Goal: Register for event/course

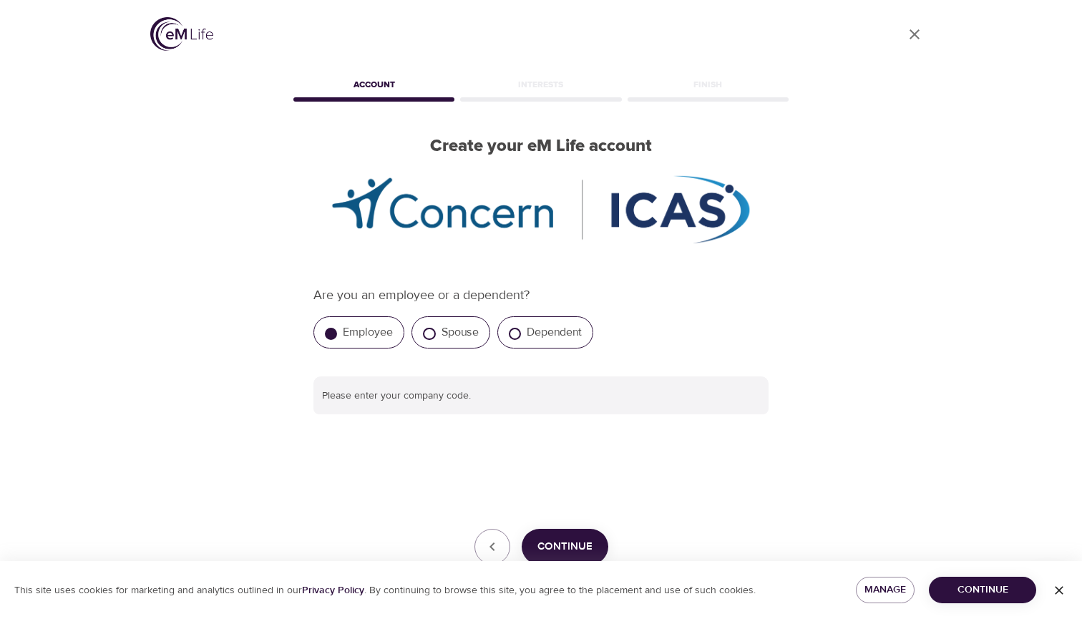
scroll to position [24, 0]
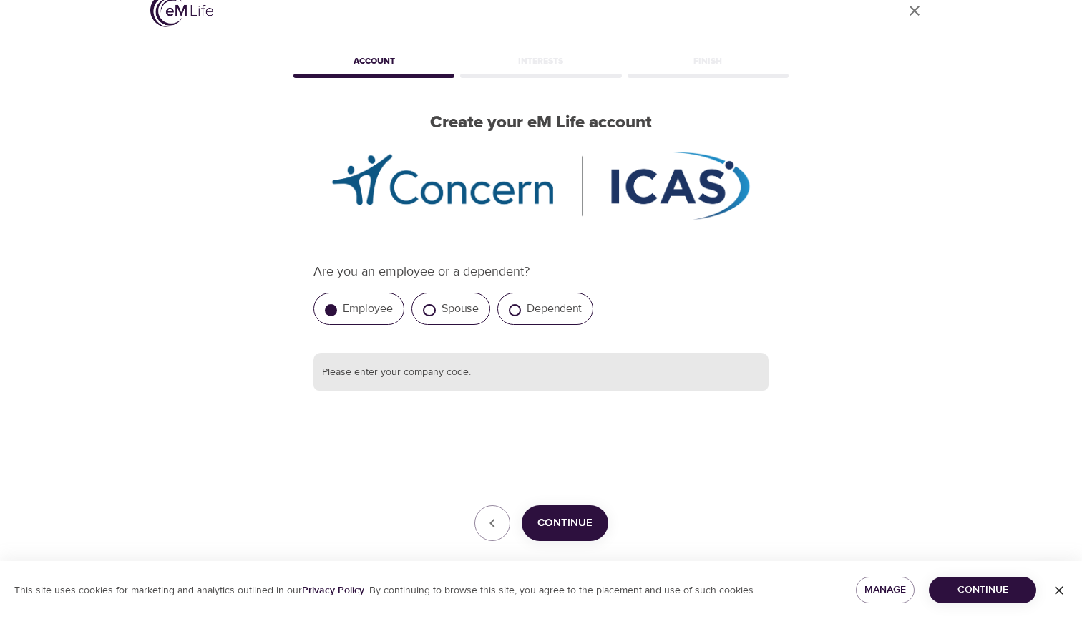
click at [449, 367] on input "text" at bounding box center [540, 372] width 455 height 39
type input "Nutanix"
click at [537, 531] on button "Continue" at bounding box center [565, 523] width 87 height 36
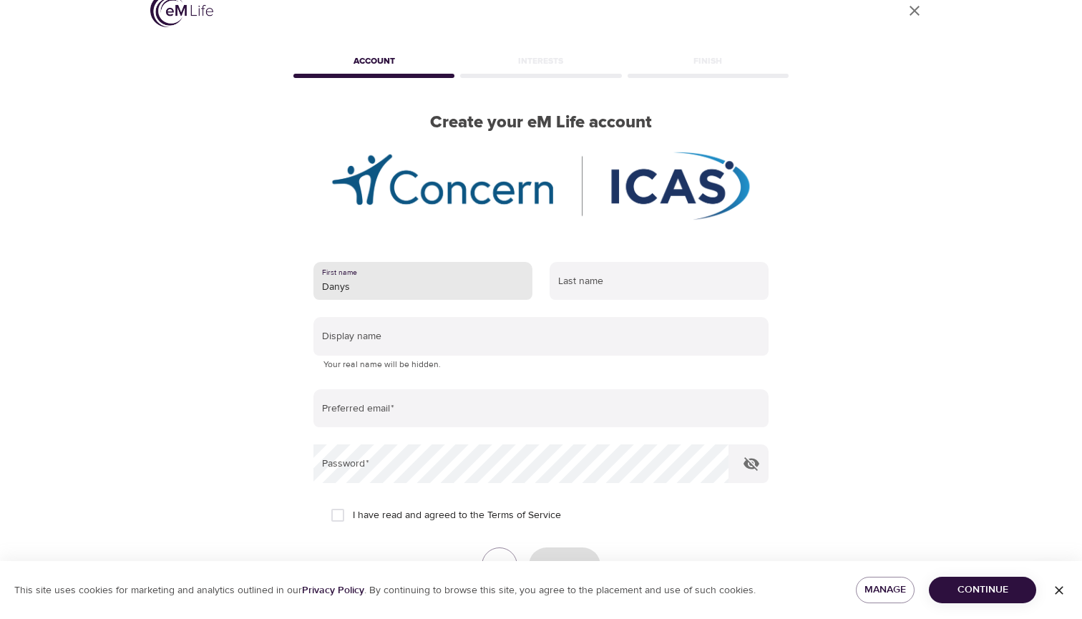
type input "Danys"
type input "Morales"
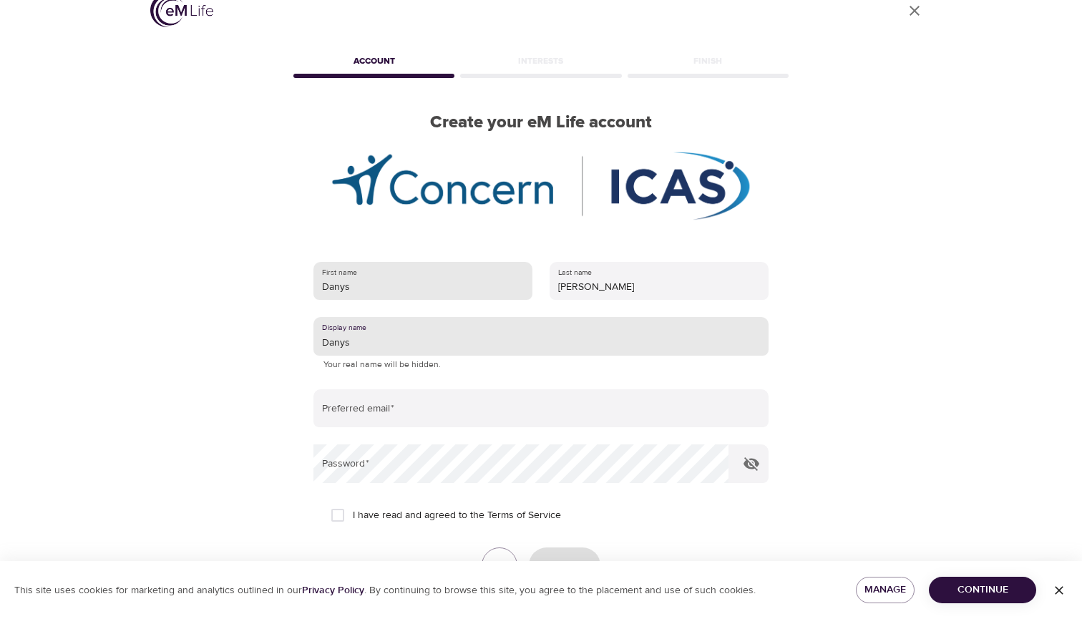
type input "Danys"
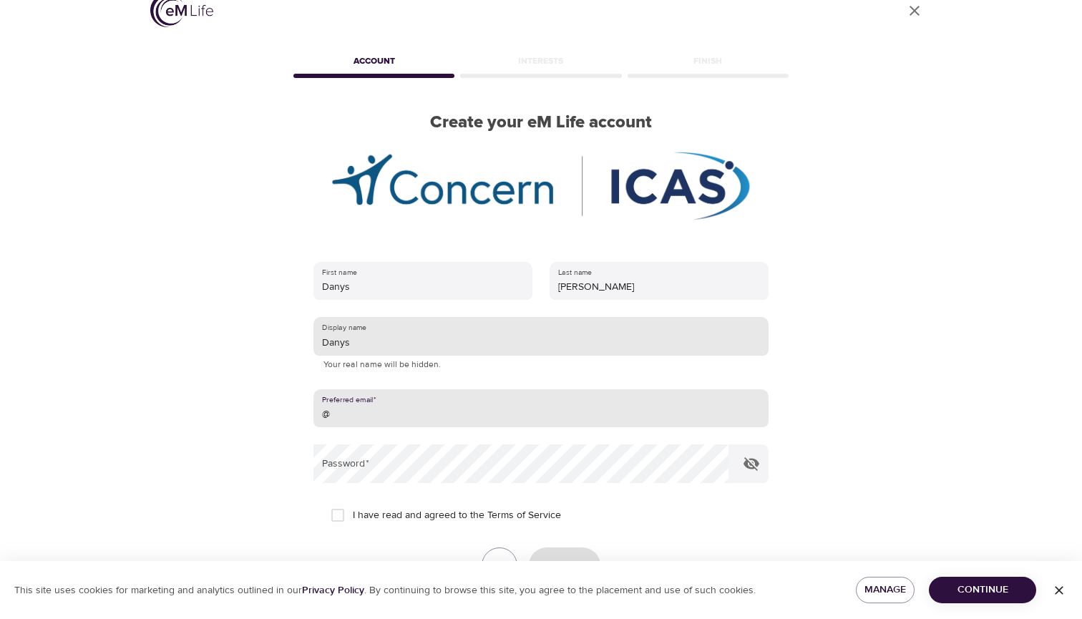
type input "@"
click at [398, 339] on input "Danys" at bounding box center [540, 336] width 455 height 39
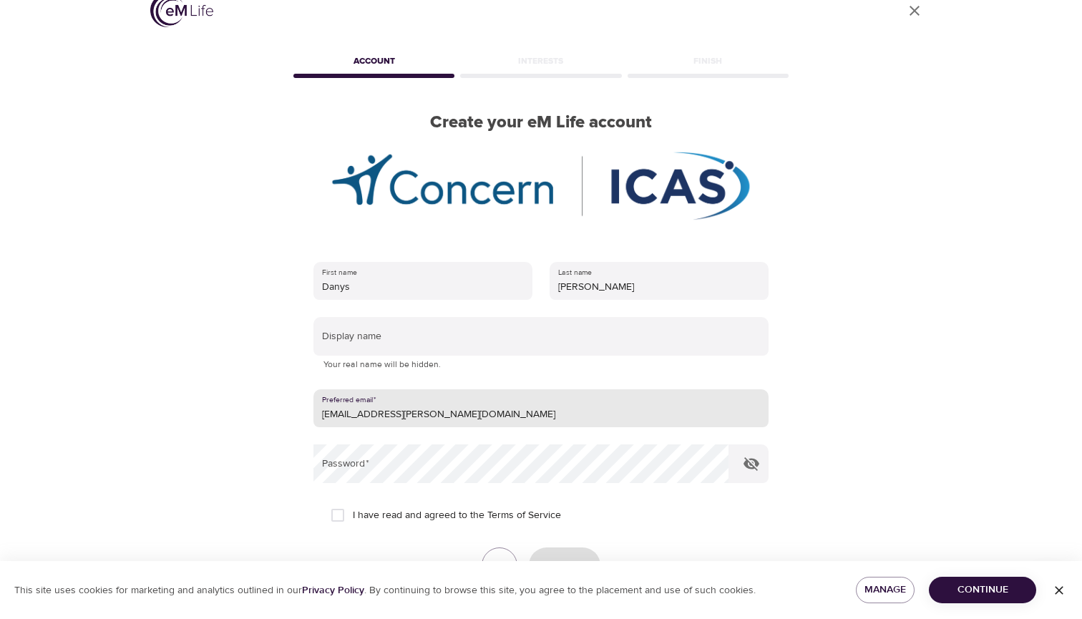
type input "danys.morales@nutanix.com"
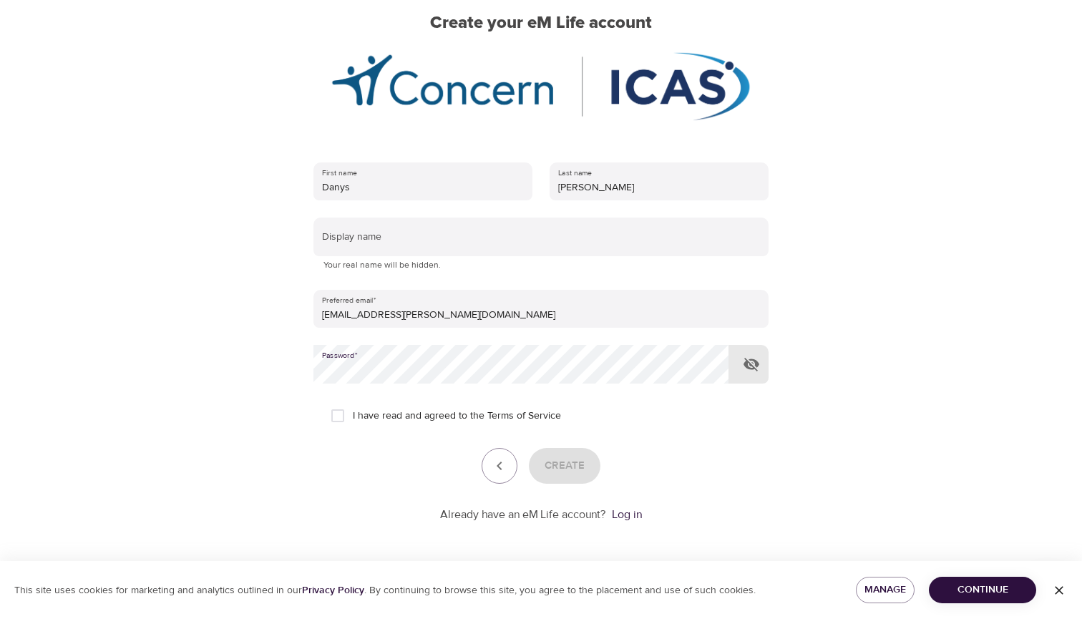
scroll to position [122, 0]
click at [408, 419] on span "I have read and agreed to the Terms of Service" at bounding box center [457, 417] width 208 height 15
click at [353, 419] on input "I have read and agreed to the Terms of Service" at bounding box center [338, 417] width 30 height 30
checkbox input "true"
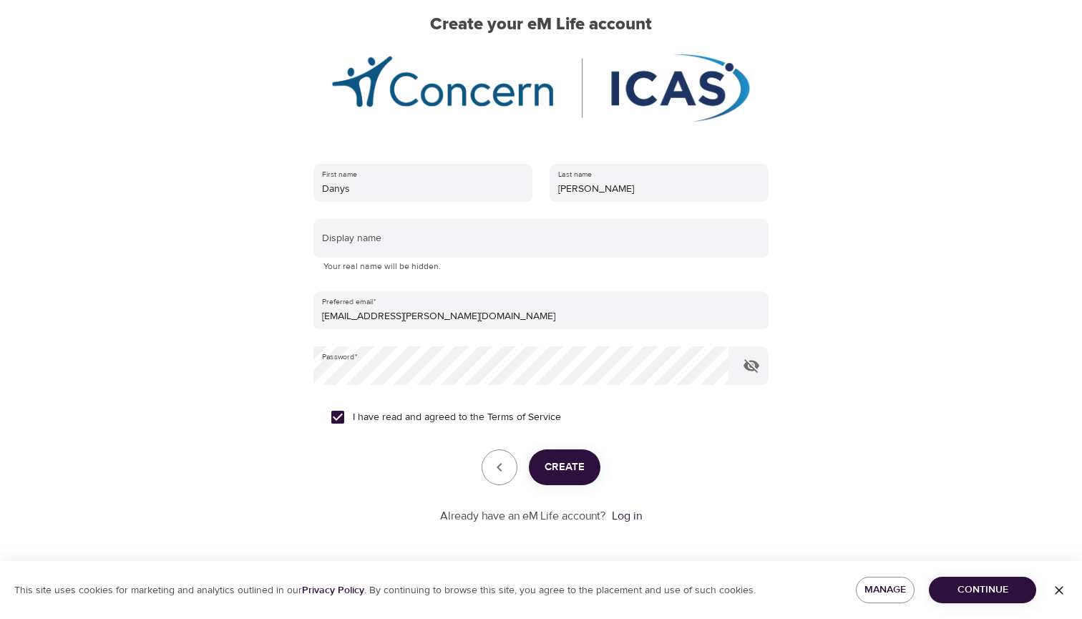
click at [552, 461] on span "Create" at bounding box center [564, 467] width 40 height 19
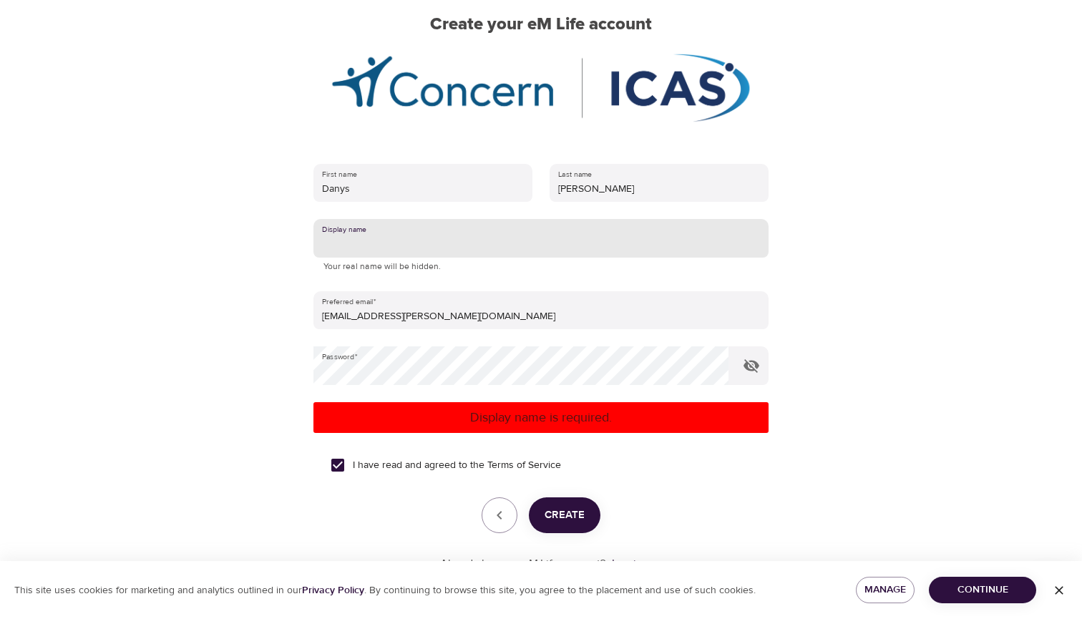
click at [443, 255] on input "text" at bounding box center [540, 238] width 455 height 39
click at [388, 425] on p "Display name is required." at bounding box center [541, 417] width 444 height 19
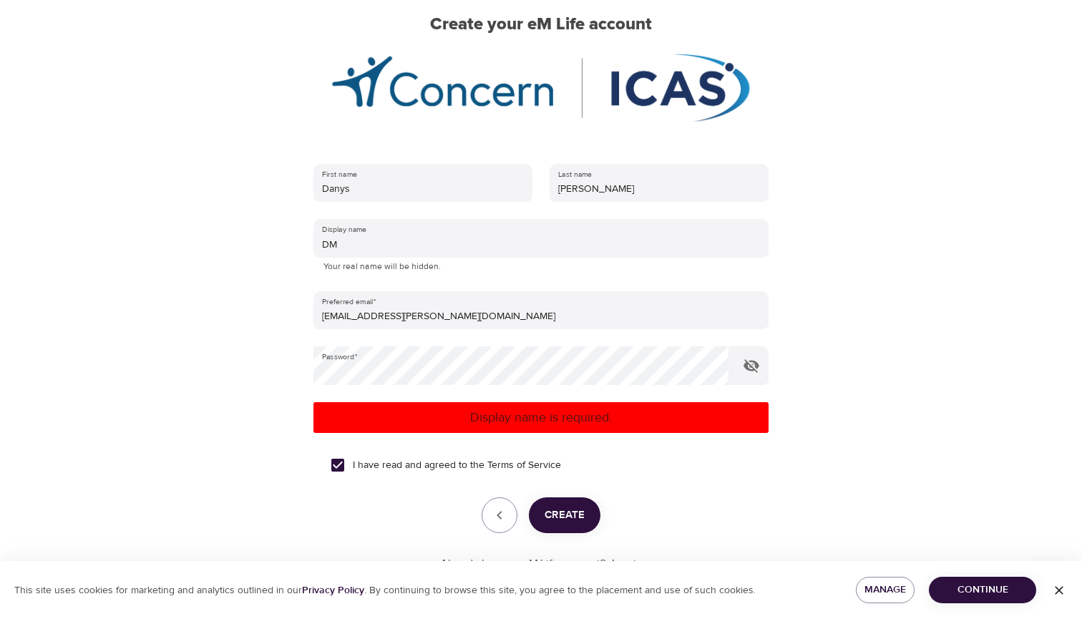
click at [554, 502] on button "Create" at bounding box center [565, 515] width 72 height 36
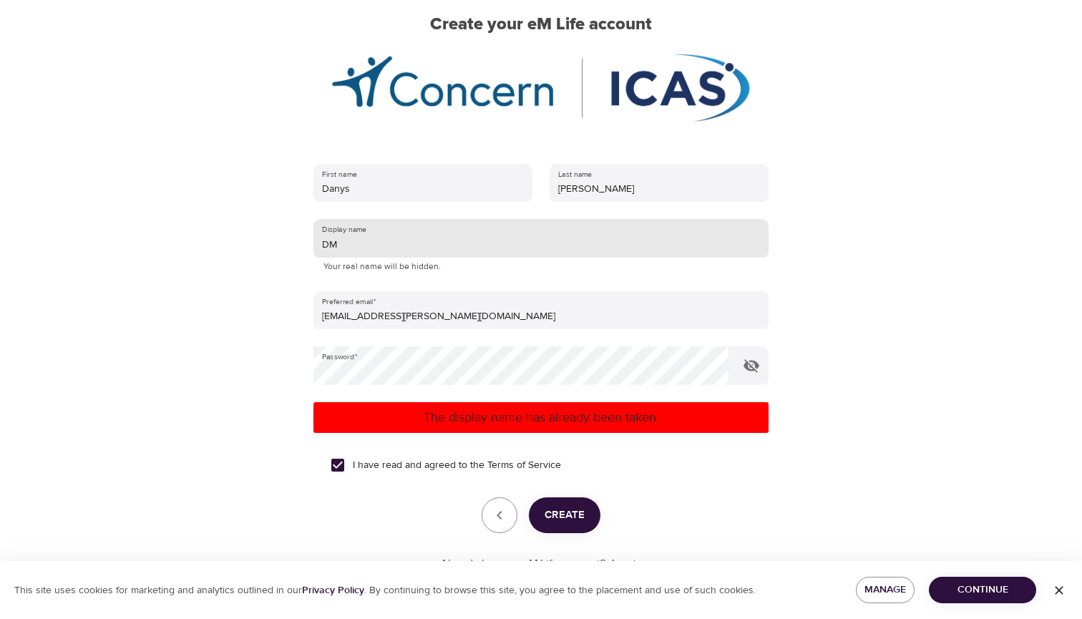
click at [456, 233] on input "DM" at bounding box center [540, 238] width 455 height 39
type input "Dima22"
click at [567, 486] on form "First name Danys Last name Morales Display name Dima22 Your real name will be h…" at bounding box center [540, 363] width 455 height 417
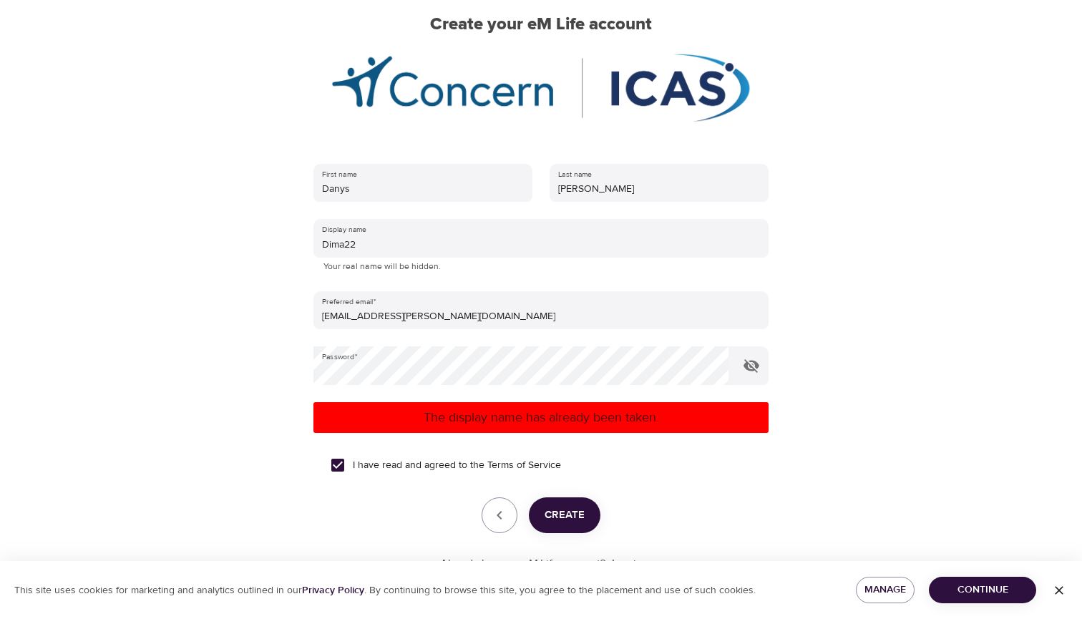
click at [566, 500] on button "Create" at bounding box center [565, 515] width 72 height 36
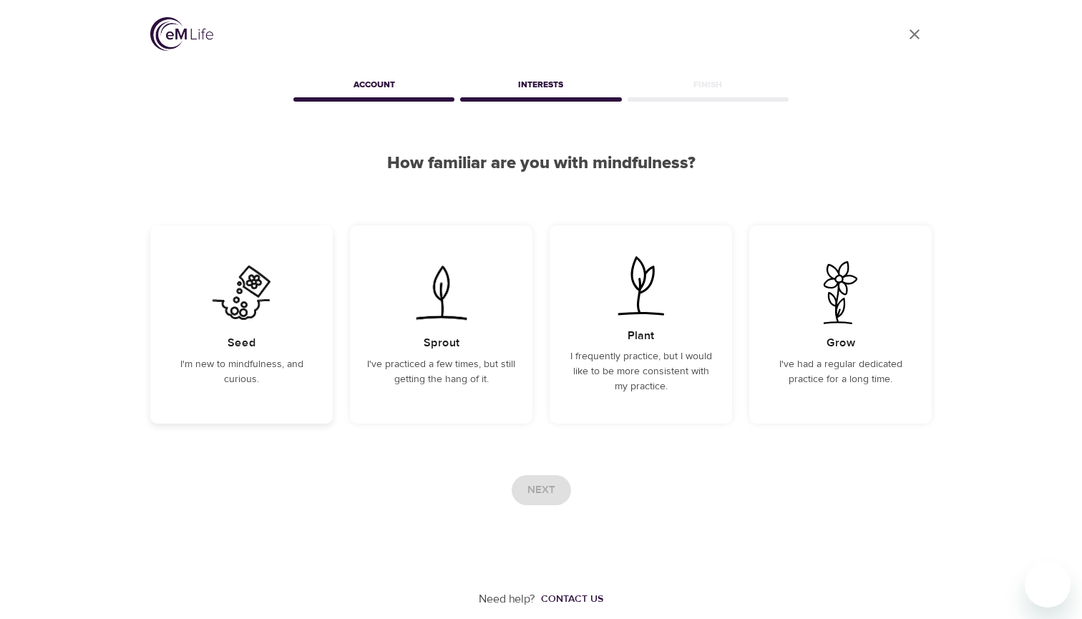
click at [278, 299] on div "Seed I'm new to mindfulness, and curious." at bounding box center [241, 324] width 182 height 198
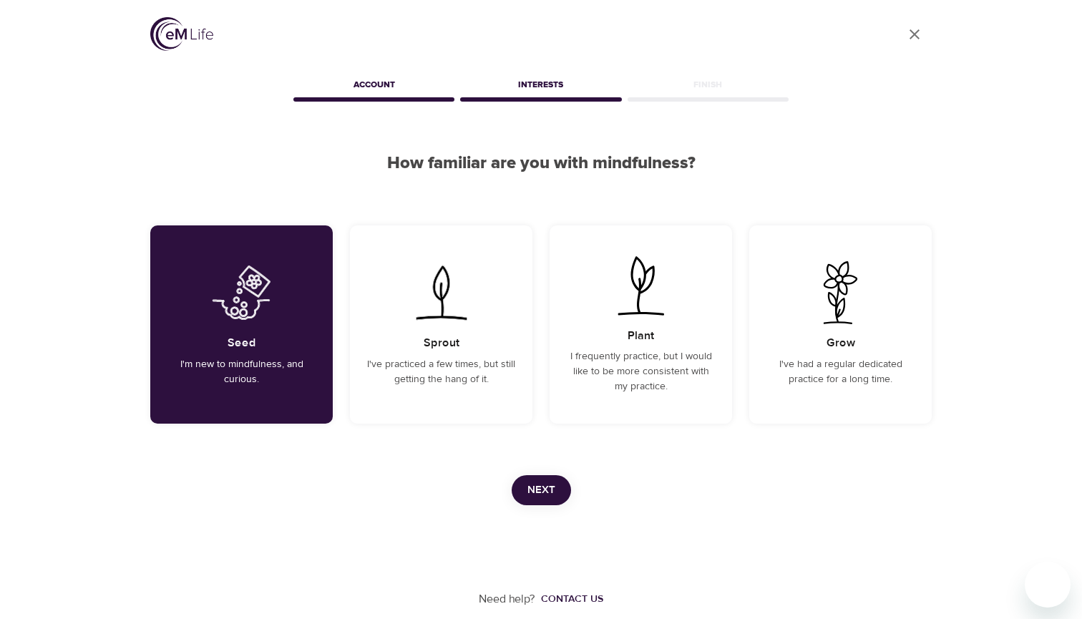
click at [532, 469] on div "User Profile Account Interests Finish How familiar are you with mindfulness? Se…" at bounding box center [541, 303] width 816 height 607
click at [534, 481] on span "Next" at bounding box center [541, 490] width 28 height 19
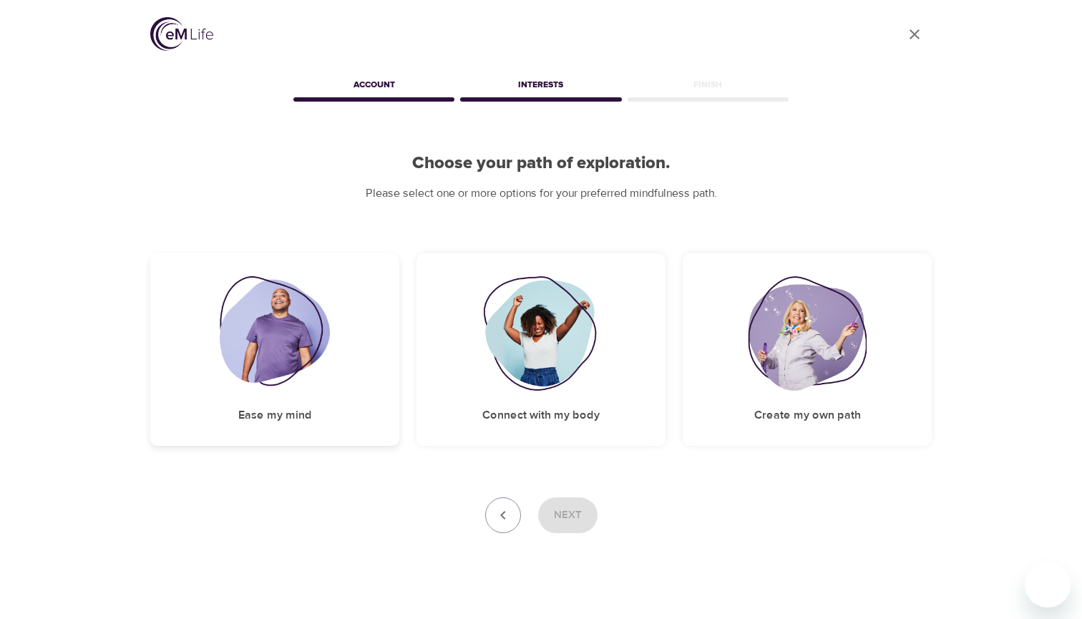
click at [311, 325] on img at bounding box center [275, 333] width 111 height 114
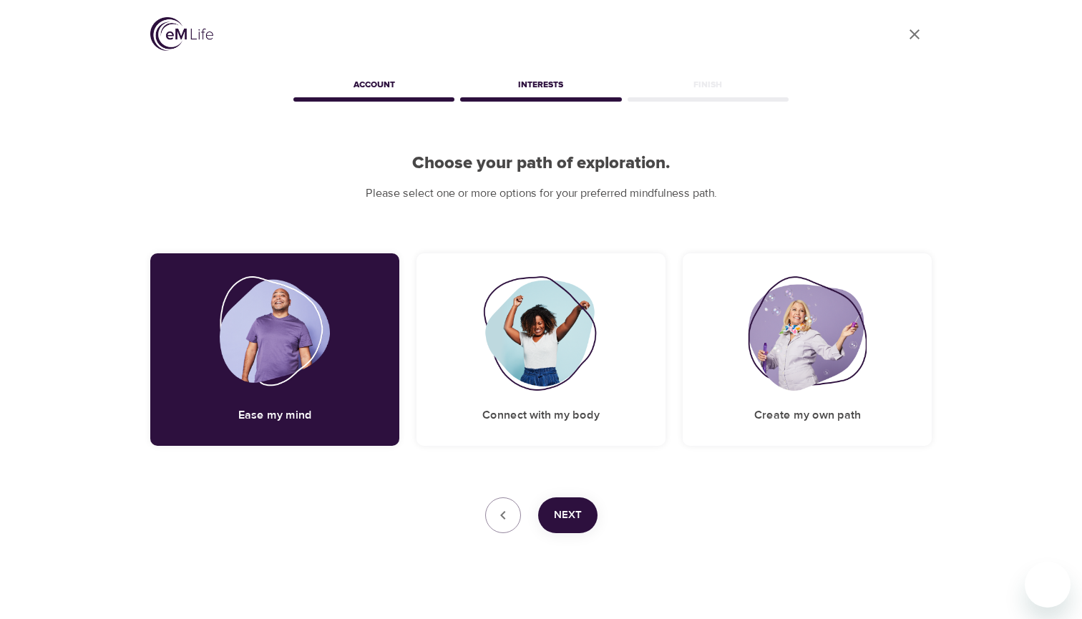
click at [567, 509] on span "Next" at bounding box center [568, 515] width 28 height 19
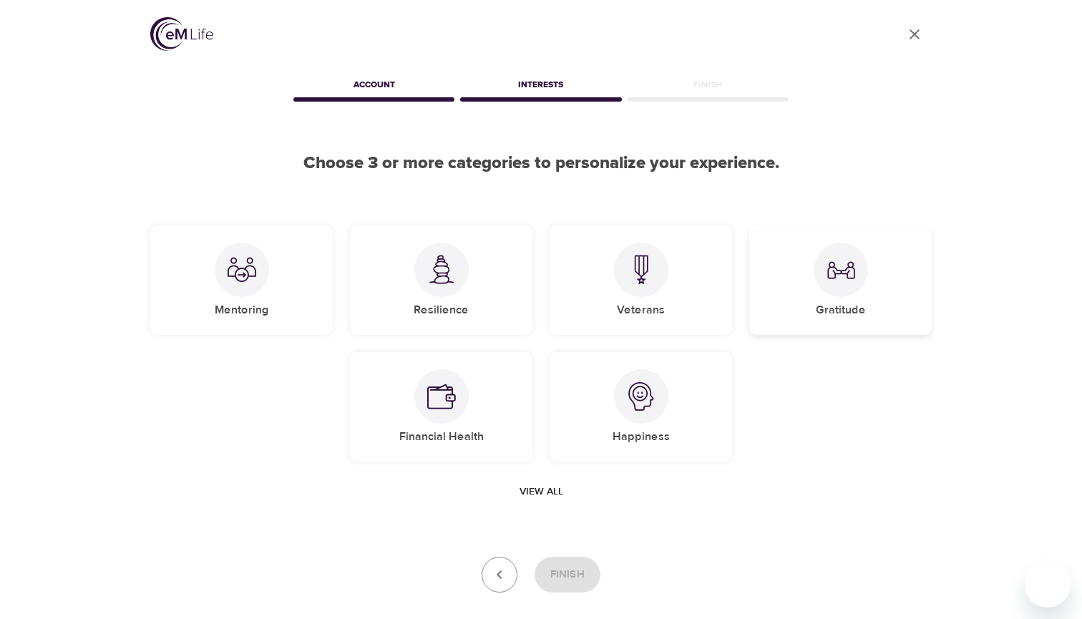
click at [811, 270] on div "Gratitude" at bounding box center [840, 279] width 182 height 109
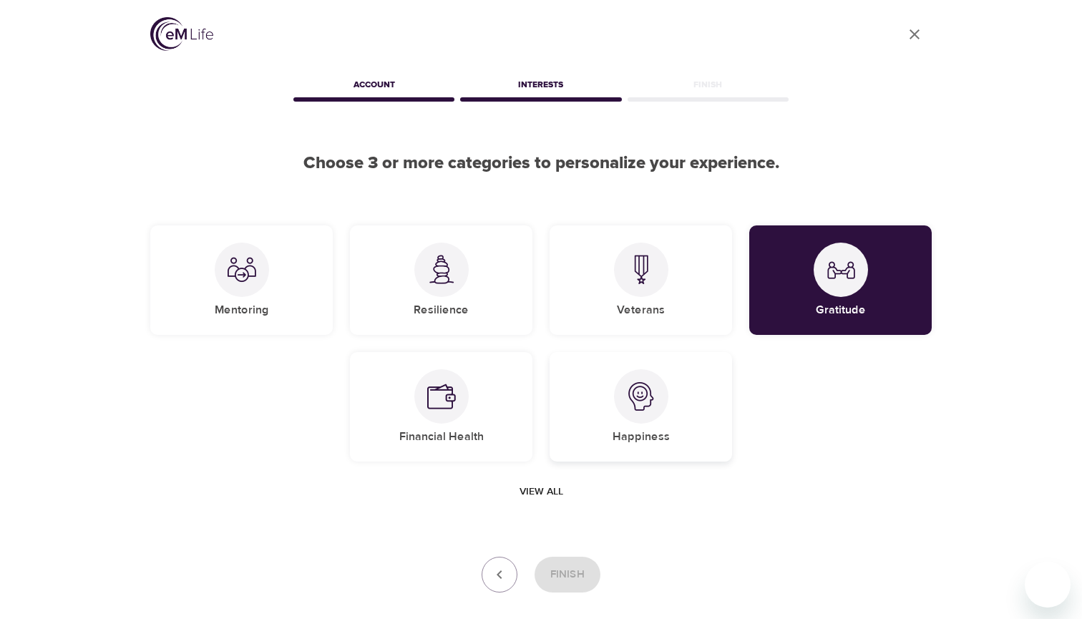
click at [618, 406] on div at bounding box center [641, 396] width 54 height 54
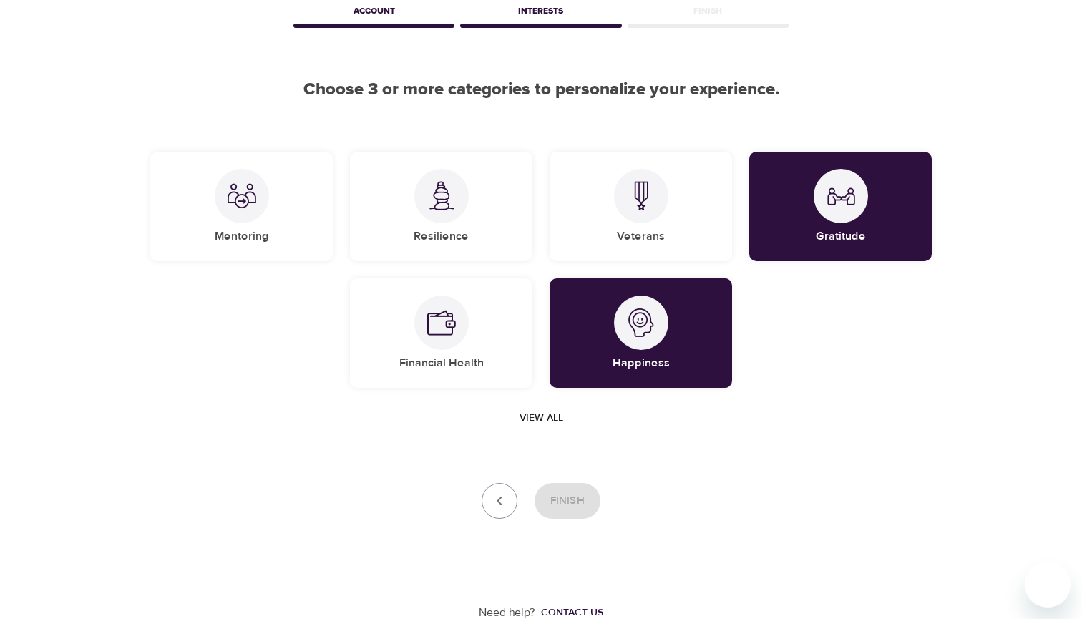
scroll to position [73, 0]
click at [550, 419] on span "View all" at bounding box center [541, 419] width 44 height 18
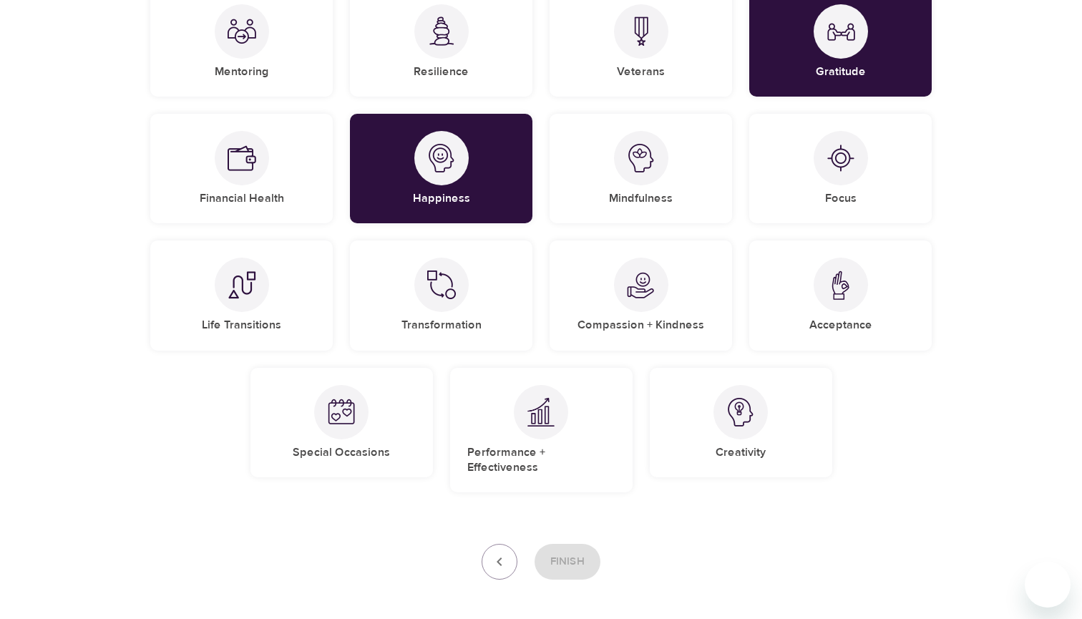
scroll to position [240, 0]
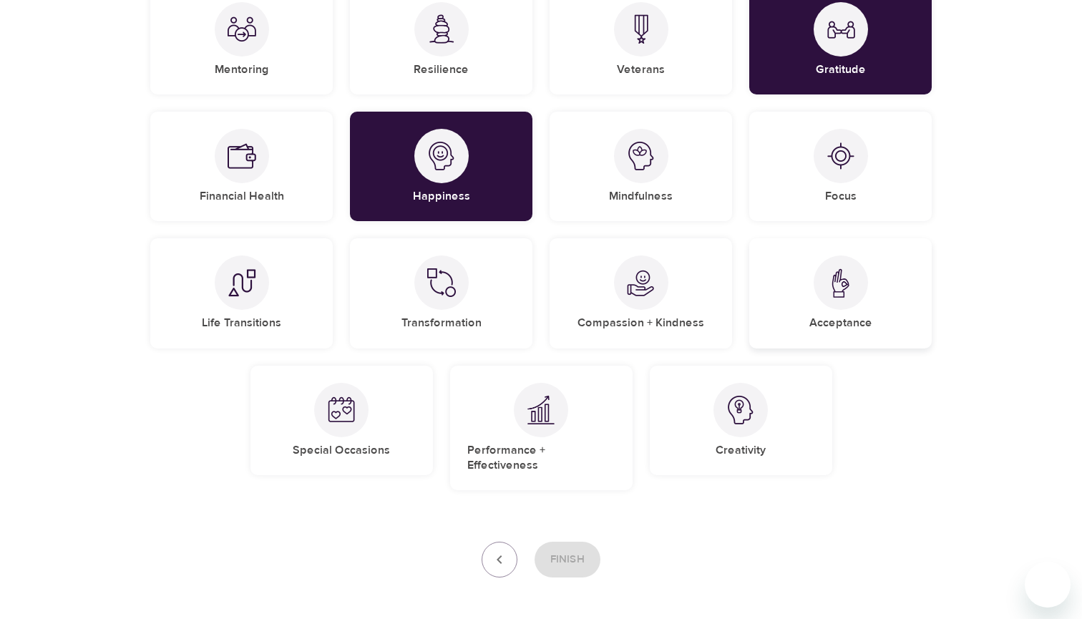
click at [812, 284] on div "Acceptance" at bounding box center [840, 292] width 182 height 109
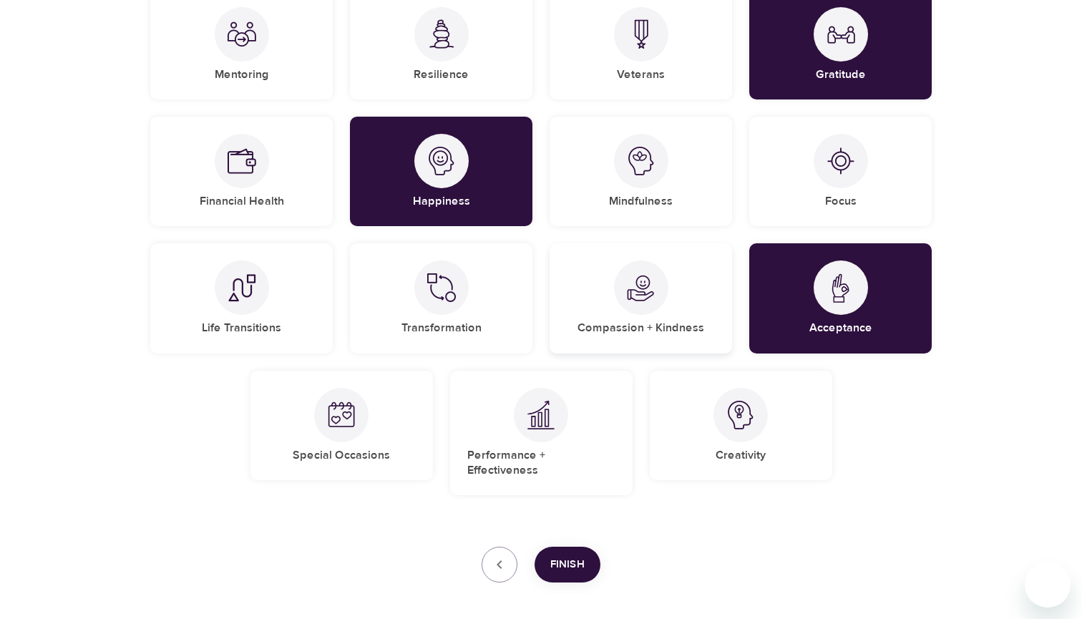
scroll to position [215, 0]
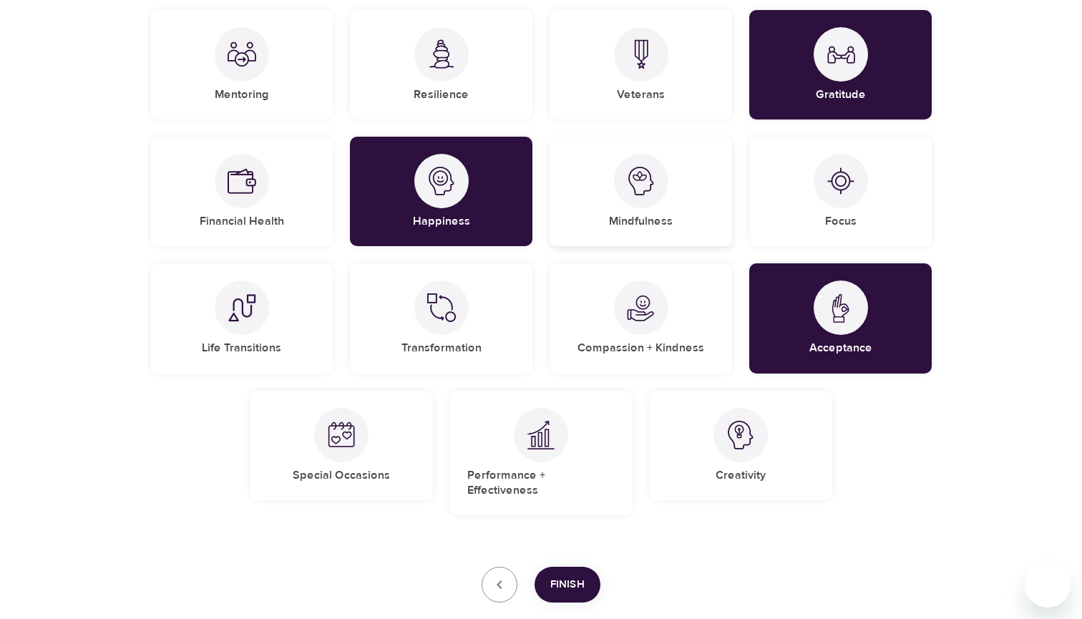
click at [685, 226] on div "Mindfulness" at bounding box center [640, 191] width 182 height 109
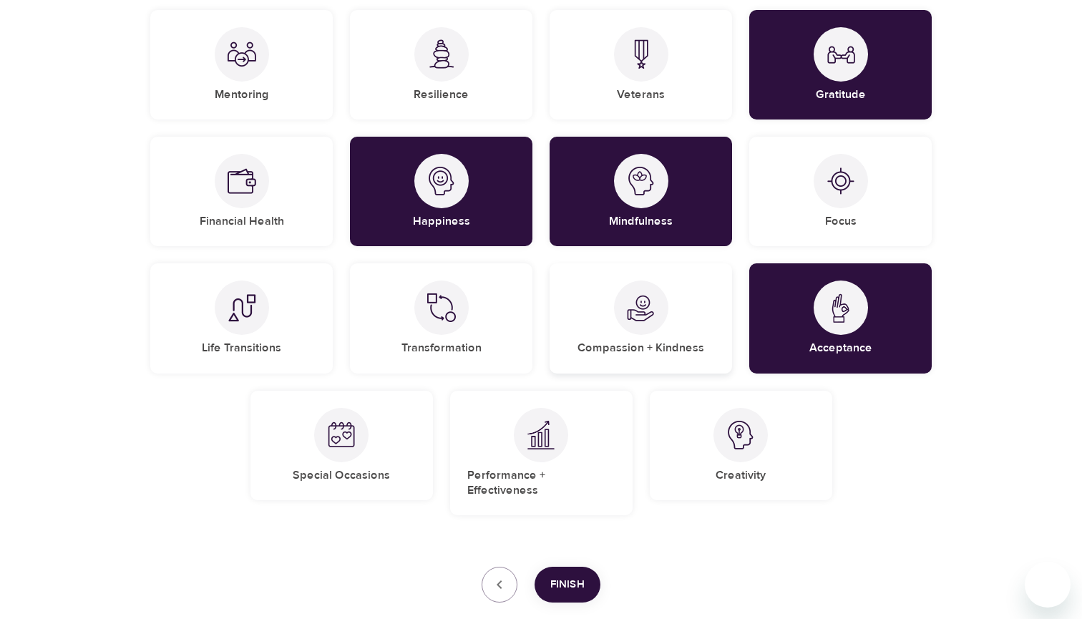
click at [677, 277] on div "Compassion + Kindness" at bounding box center [640, 317] width 182 height 109
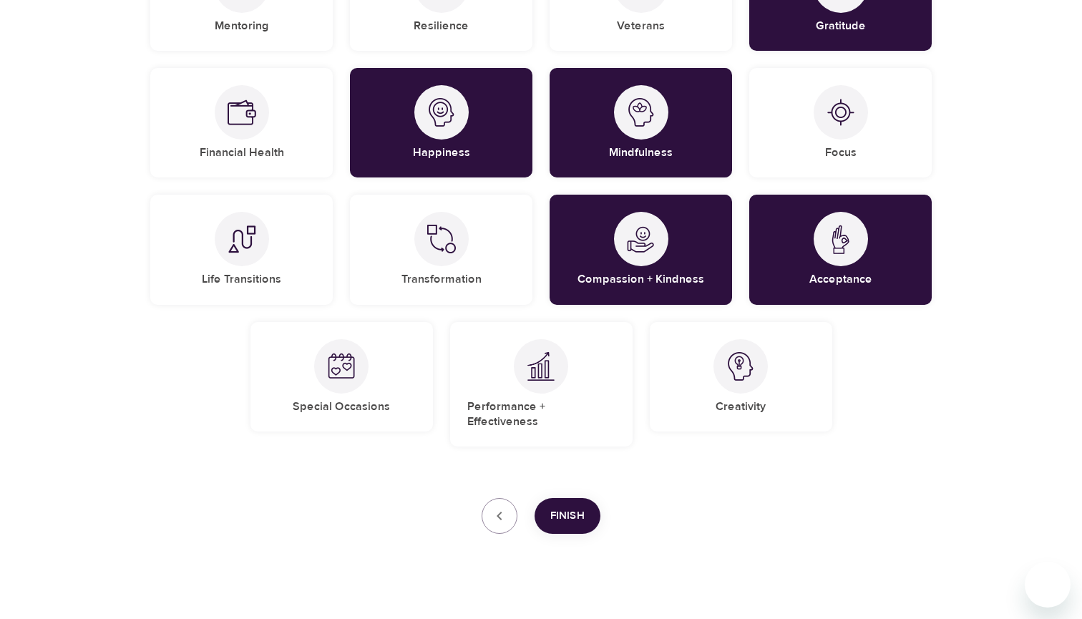
scroll to position [283, 0]
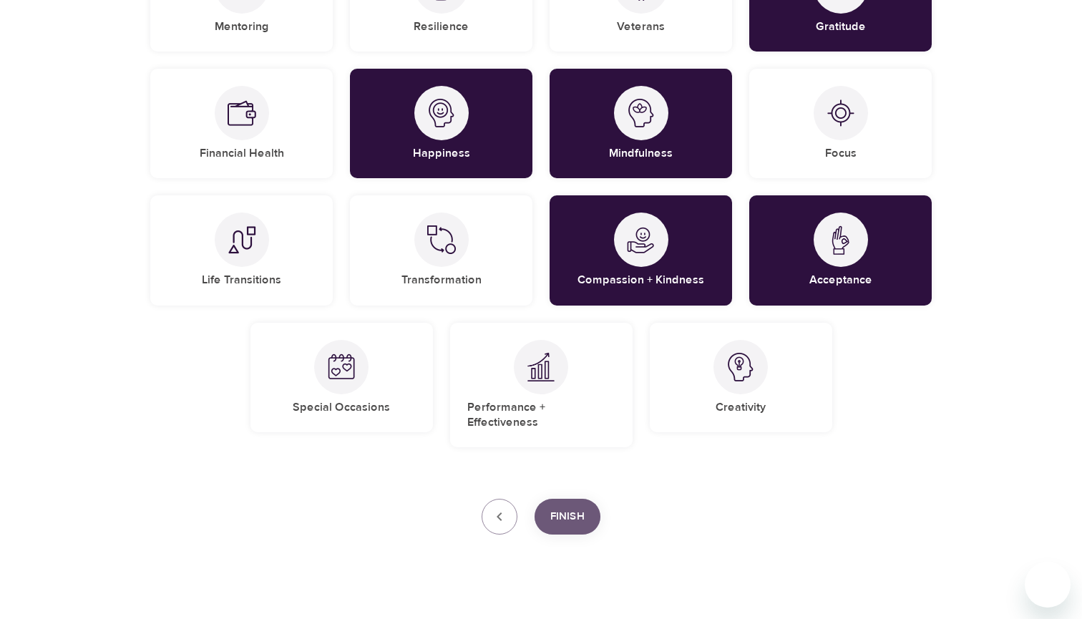
click at [584, 507] on span "Finish" at bounding box center [567, 516] width 34 height 19
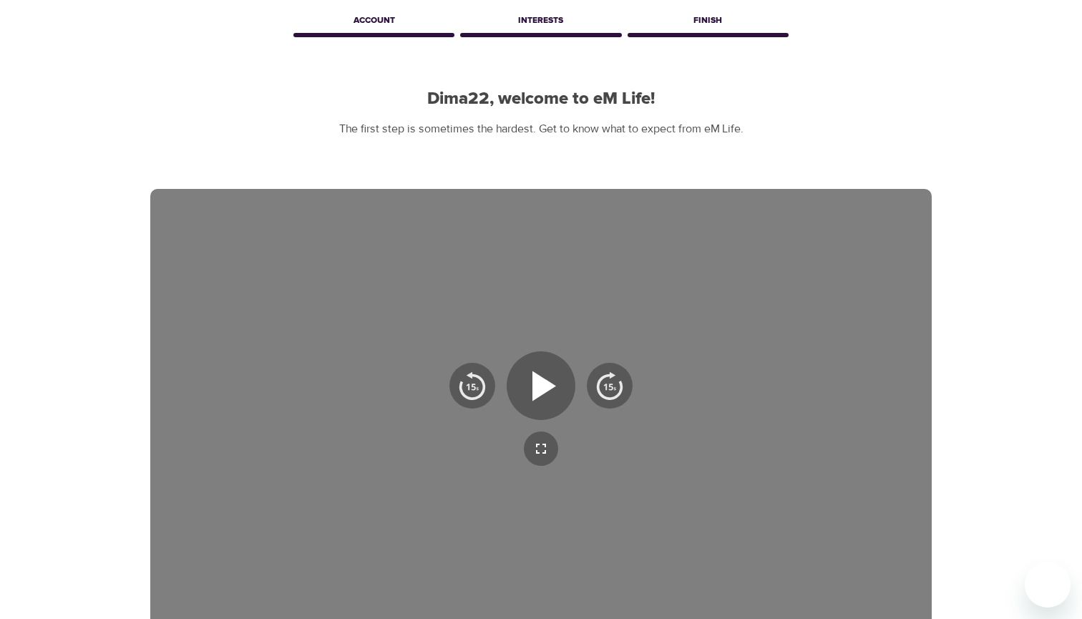
scroll to position [59, 0]
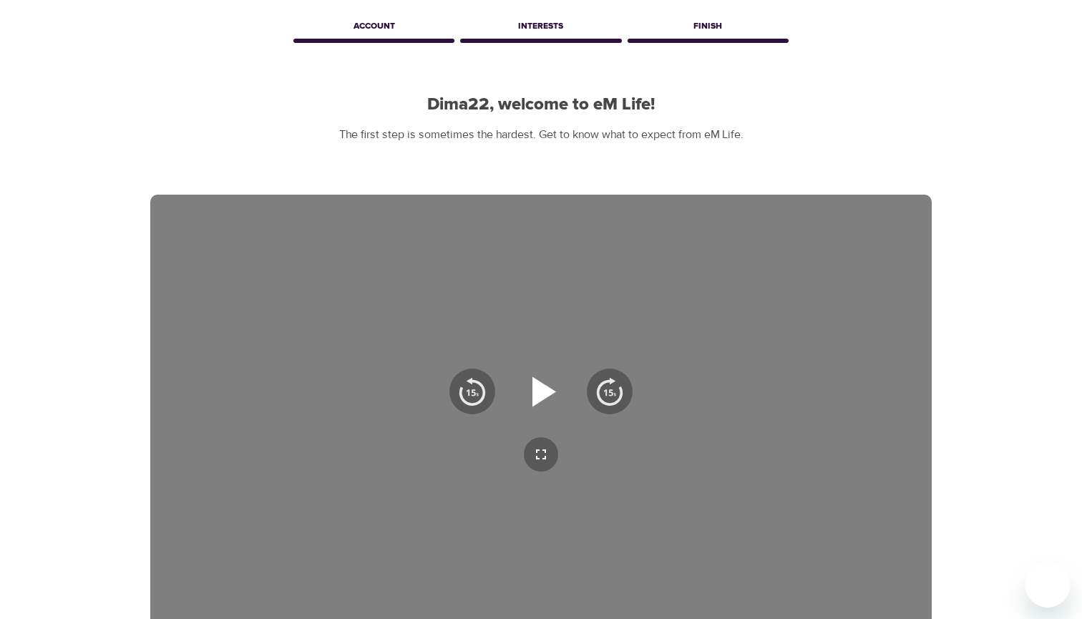
click at [553, 403] on icon "button" at bounding box center [541, 392] width 52 height 52
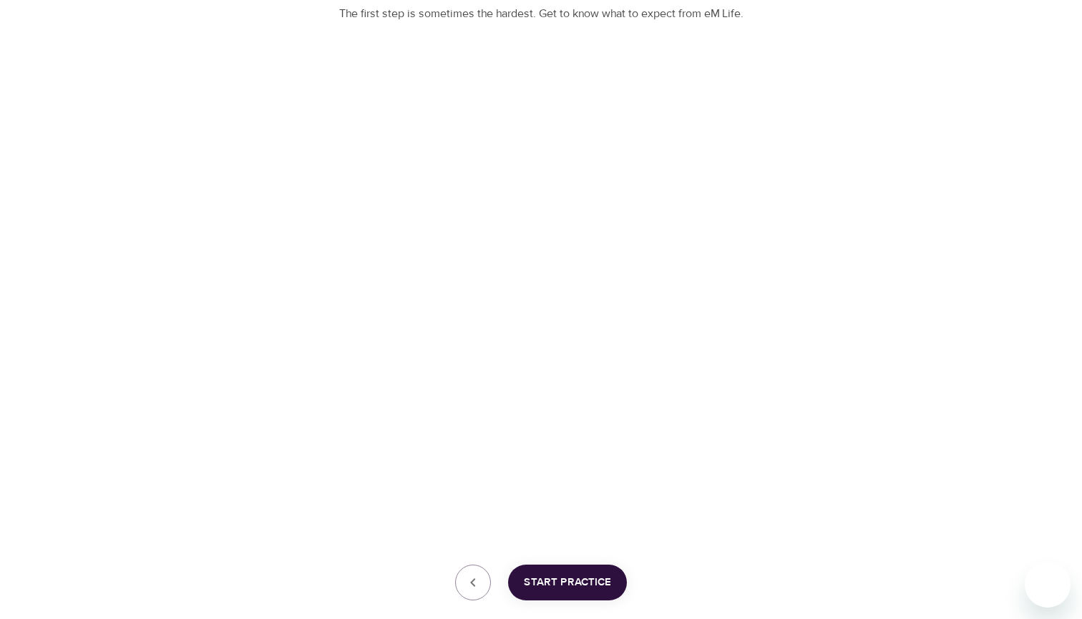
scroll to position [172, 0]
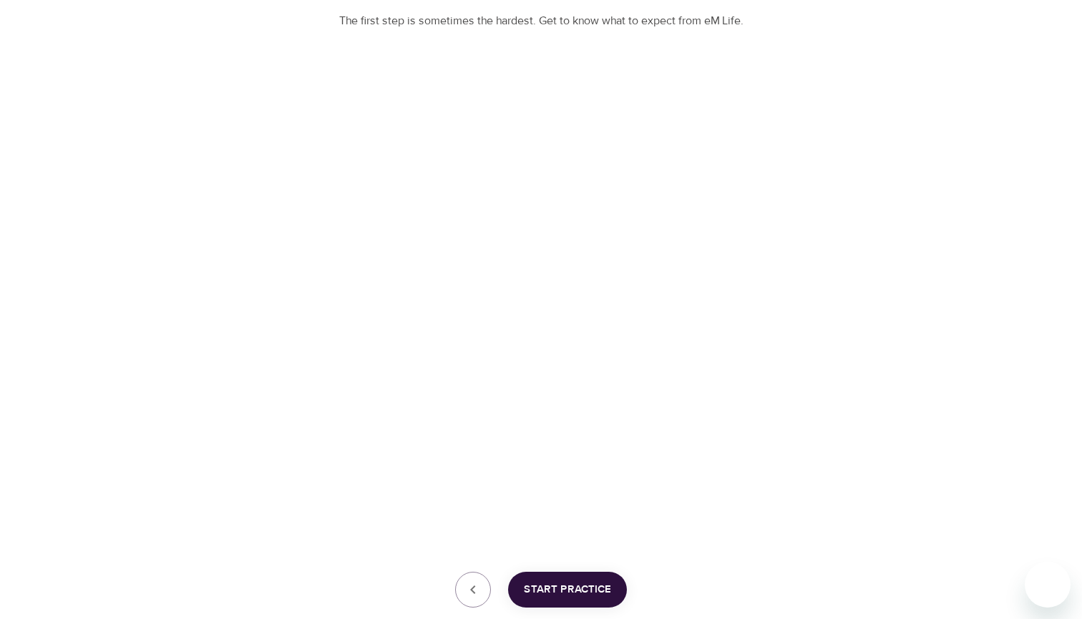
click at [977, 83] on div "User Profile Account Interests Finish Dima22, welcome to eM Life! The first ste…" at bounding box center [541, 269] width 1082 height 882
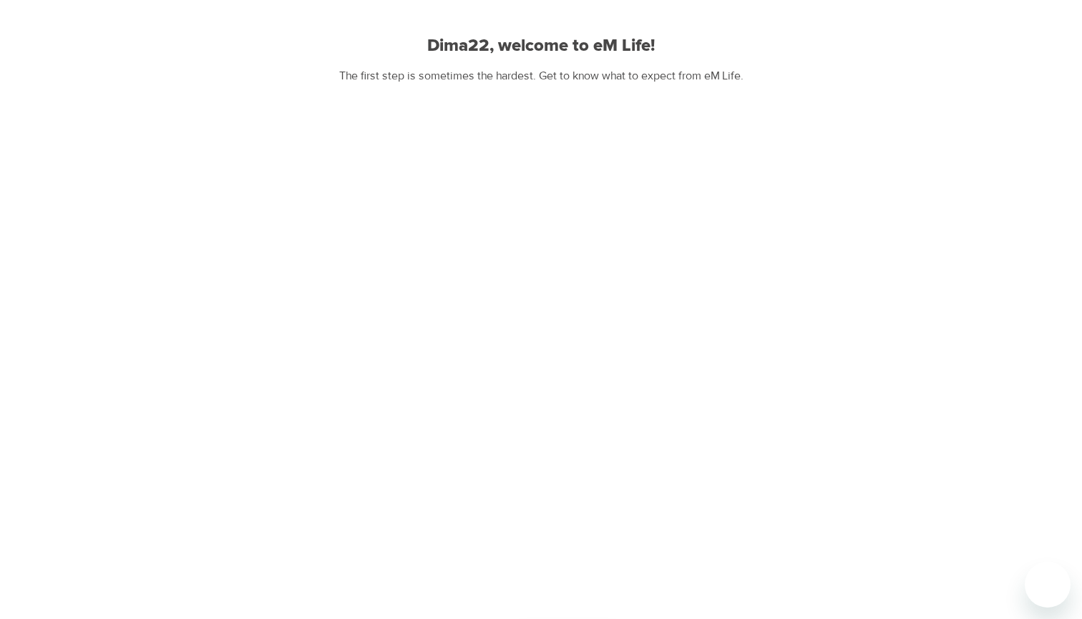
scroll to position [112, 0]
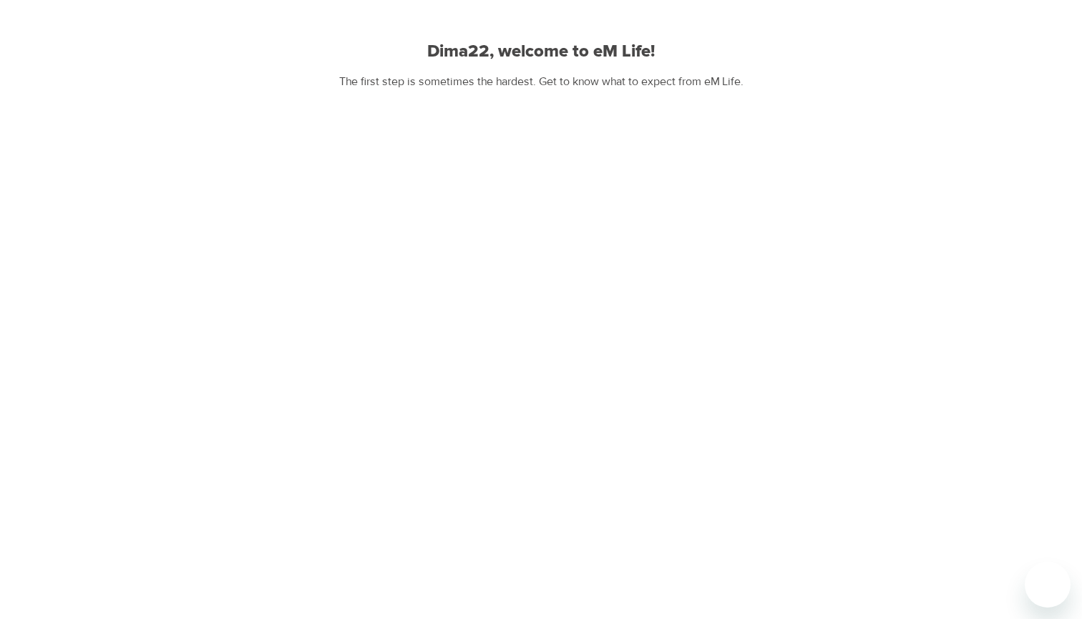
click at [986, 404] on div "User Profile Account Interests Finish Dima22, welcome to eM Life! The first ste…" at bounding box center [541, 329] width 1082 height 882
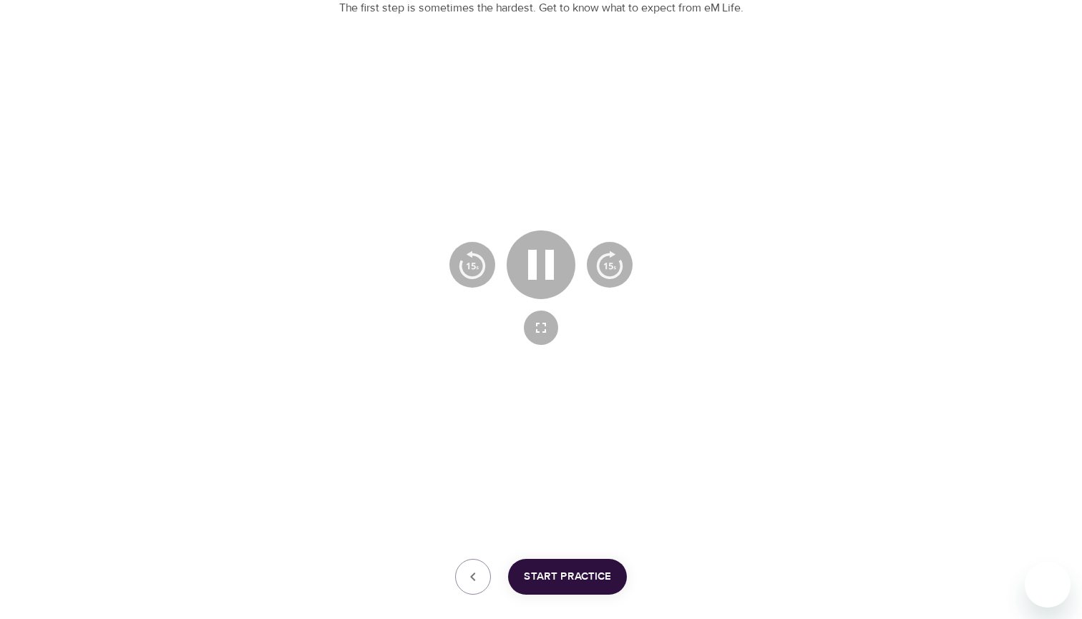
scroll to position [185, 0]
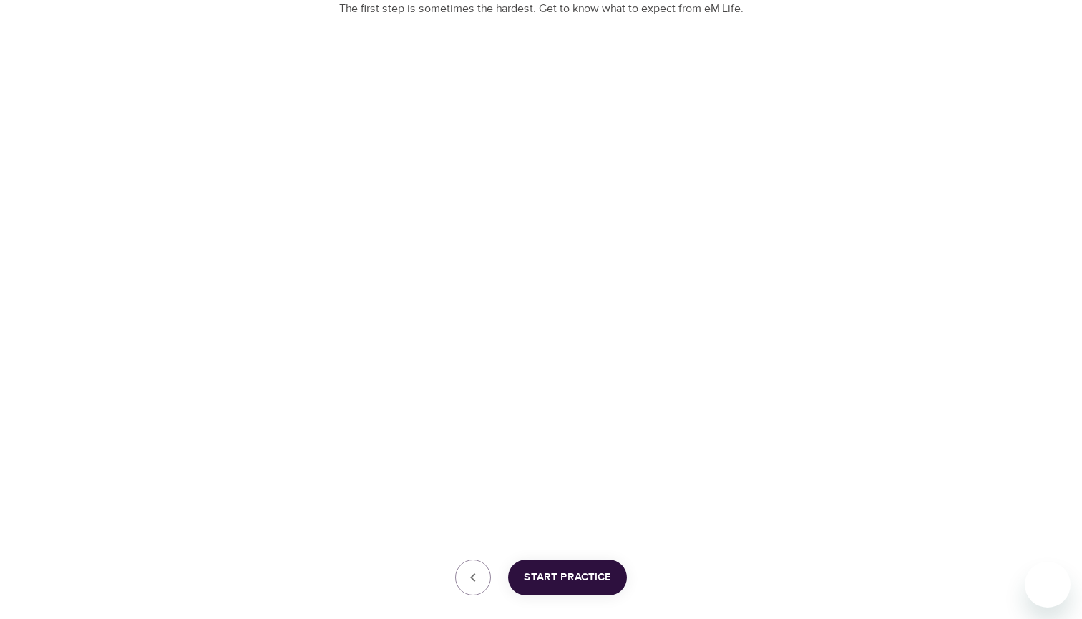
click at [583, 576] on span "Start Practice" at bounding box center [567, 577] width 87 height 19
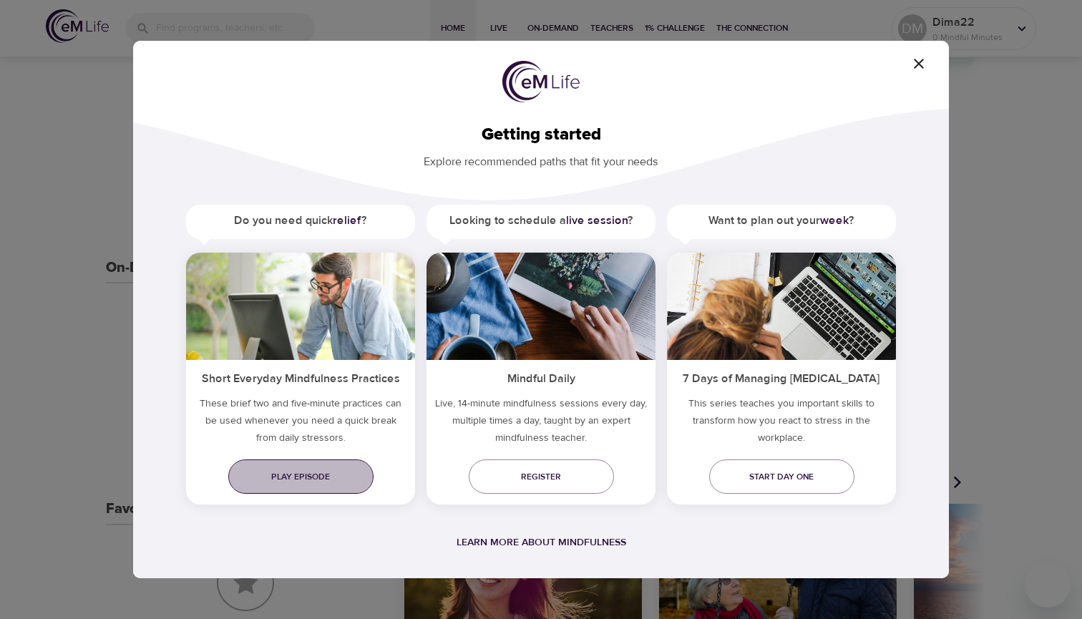
click at [328, 470] on span "Play episode" at bounding box center [301, 476] width 122 height 15
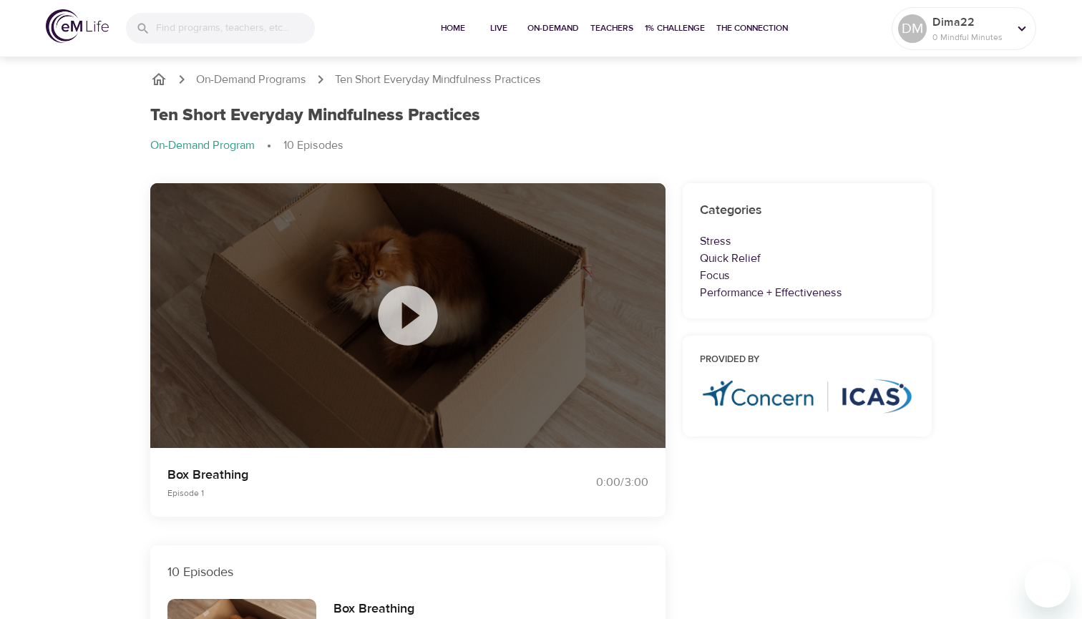
click at [99, 37] on img at bounding box center [77, 26] width 63 height 34
